Goal: Navigation & Orientation: Find specific page/section

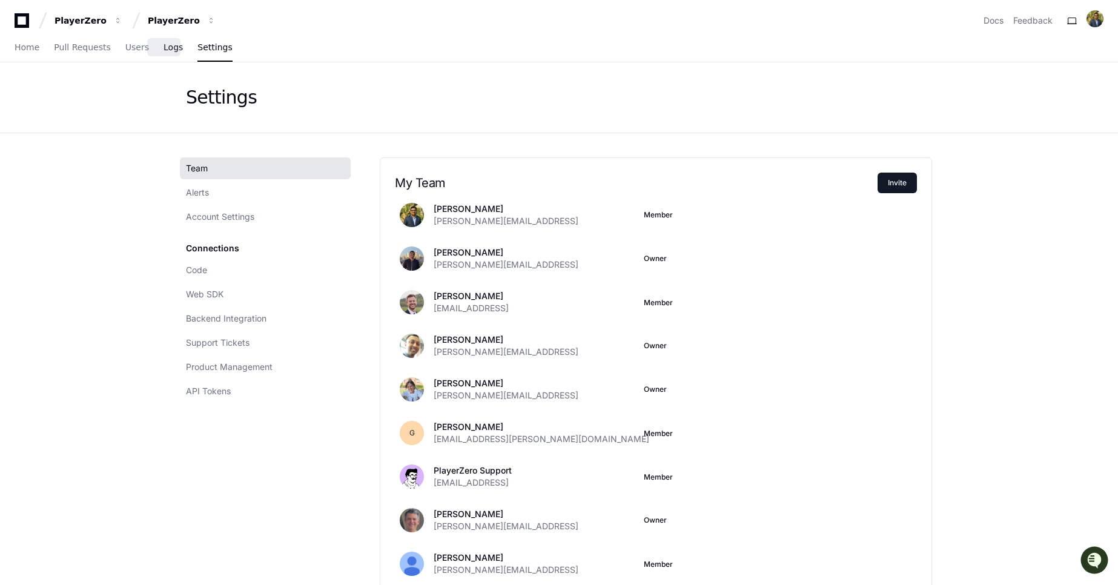
click at [165, 45] on span "Logs" at bounding box center [172, 47] width 19 height 7
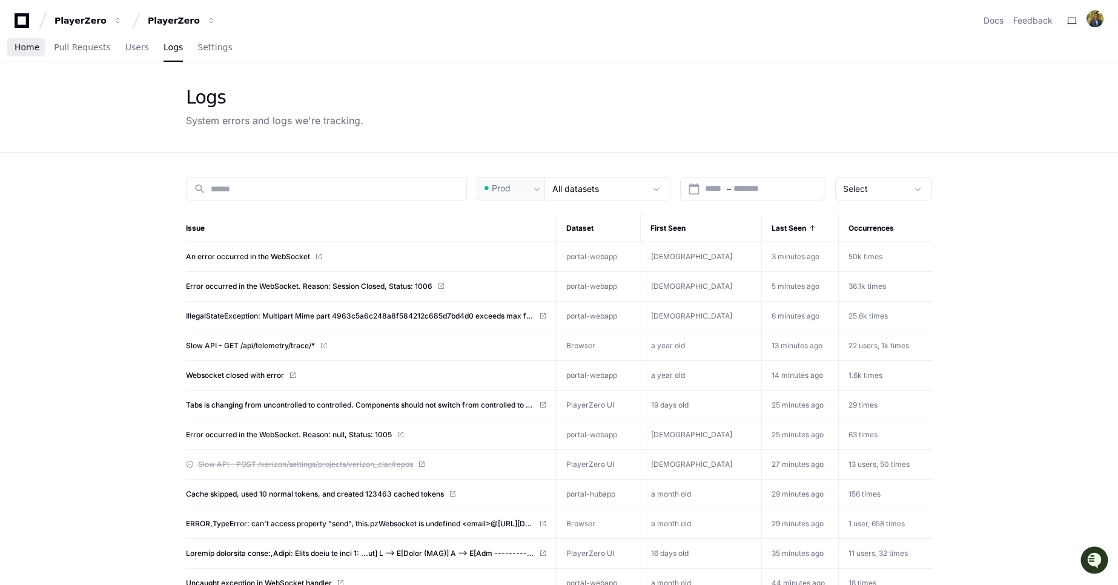
click at [32, 47] on span "Home" at bounding box center [27, 47] width 25 height 7
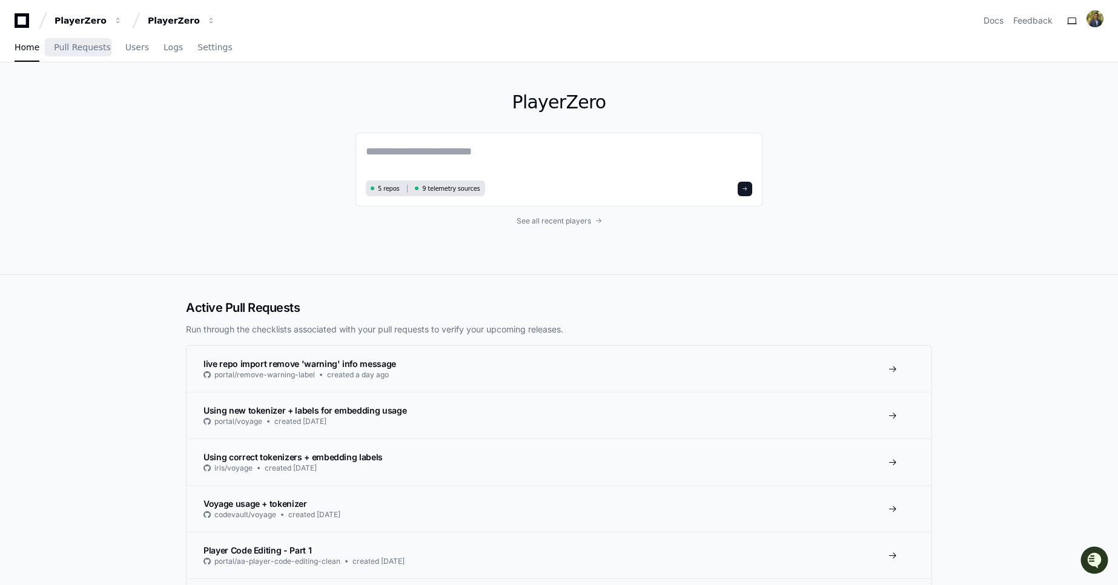
click at [76, 58] on link "Pull Requests" at bounding box center [82, 48] width 56 height 28
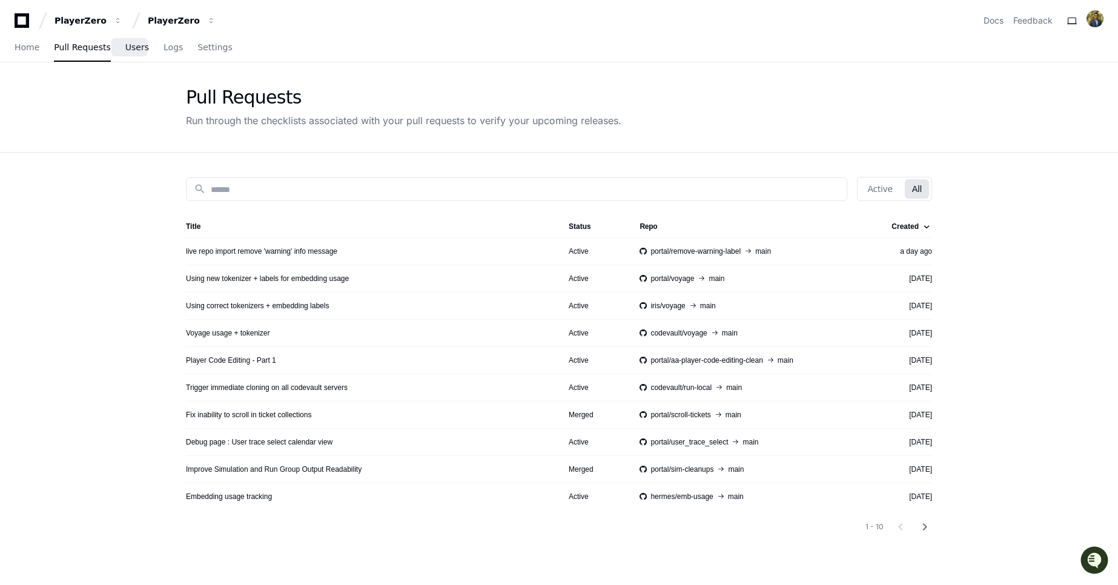
click at [125, 60] on link "Users" at bounding box center [137, 48] width 24 height 28
